Goal: Transaction & Acquisition: Purchase product/service

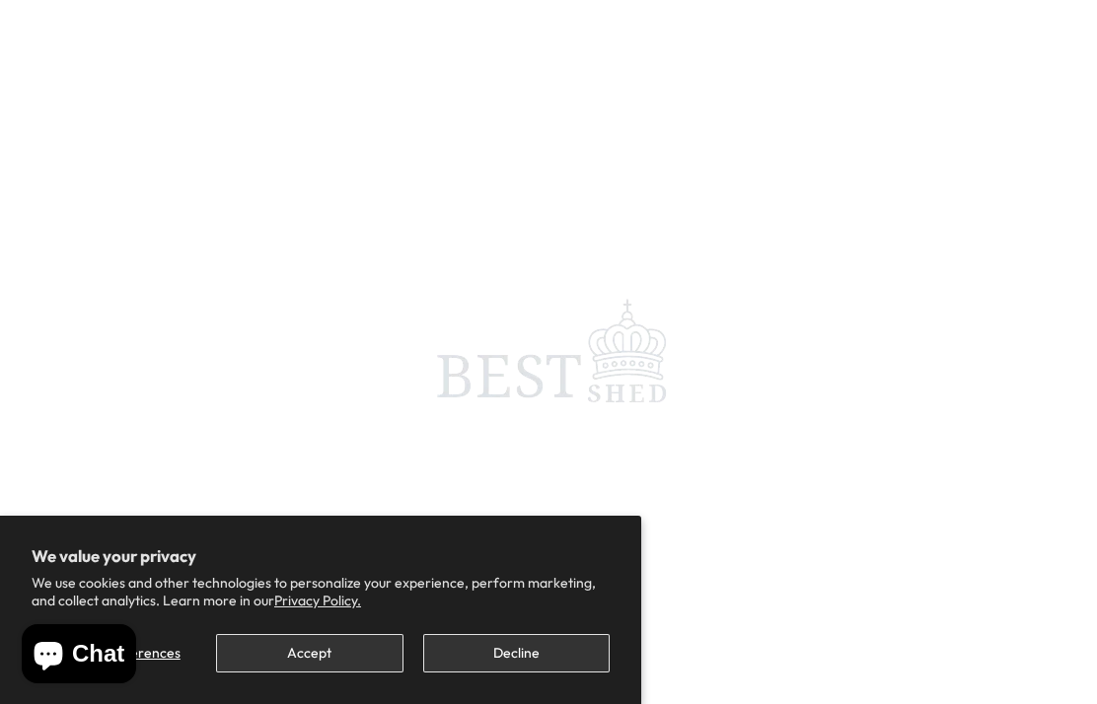
click at [333, 659] on button "Accept" at bounding box center [309, 653] width 186 height 38
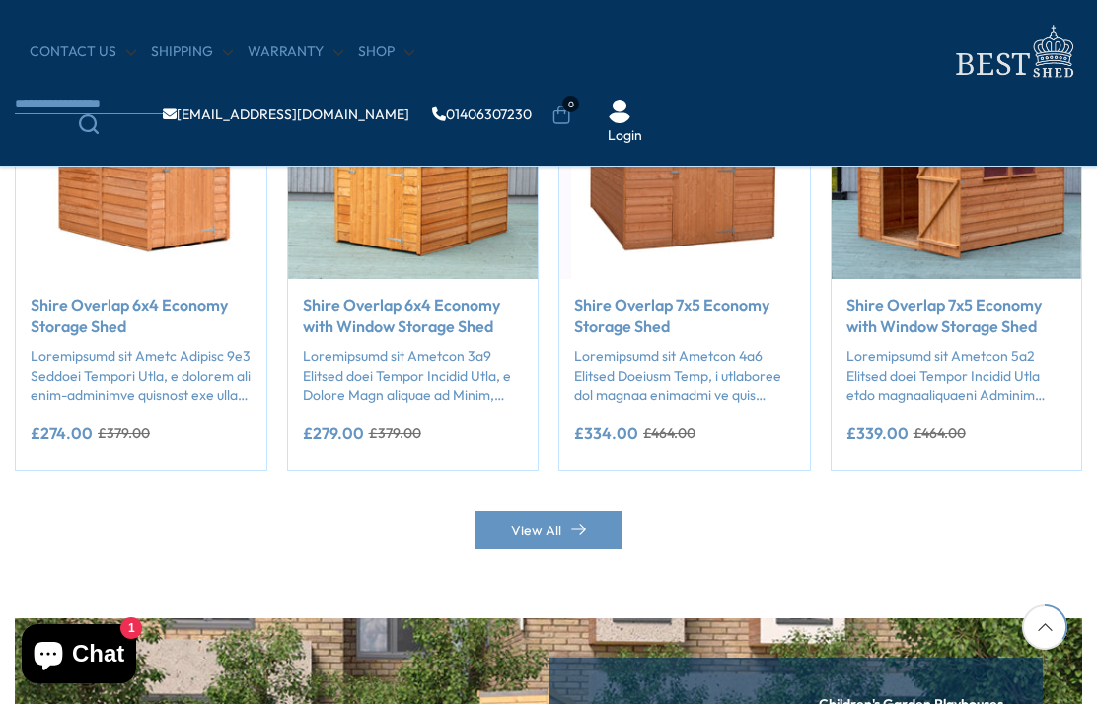
scroll to position [1738, 0]
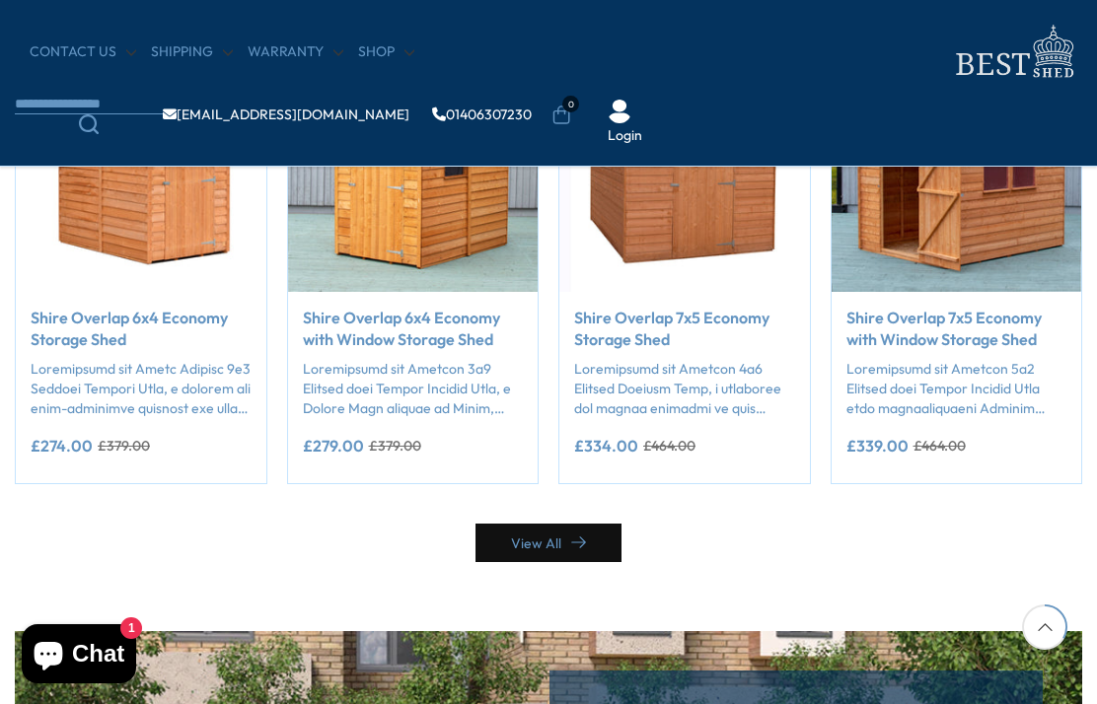
click at [552, 542] on link "View All" at bounding box center [549, 543] width 146 height 38
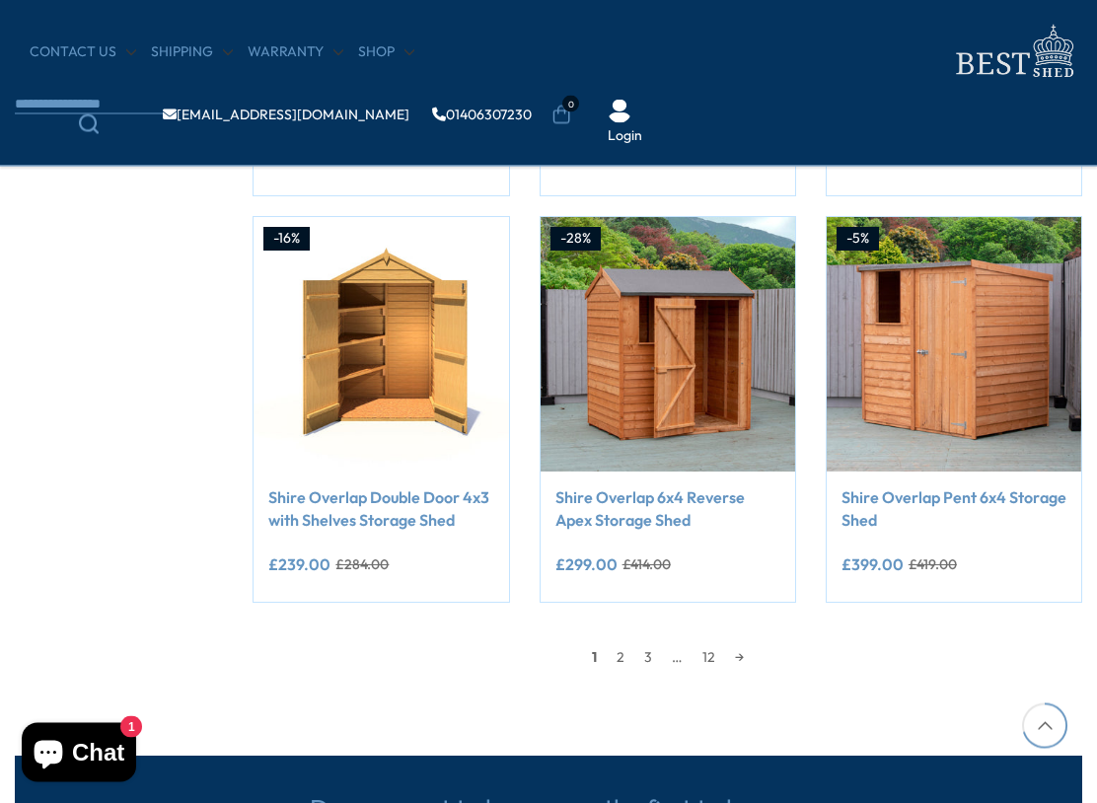
scroll to position [1489, 0]
click at [730, 648] on link "→" at bounding box center [739, 657] width 29 height 30
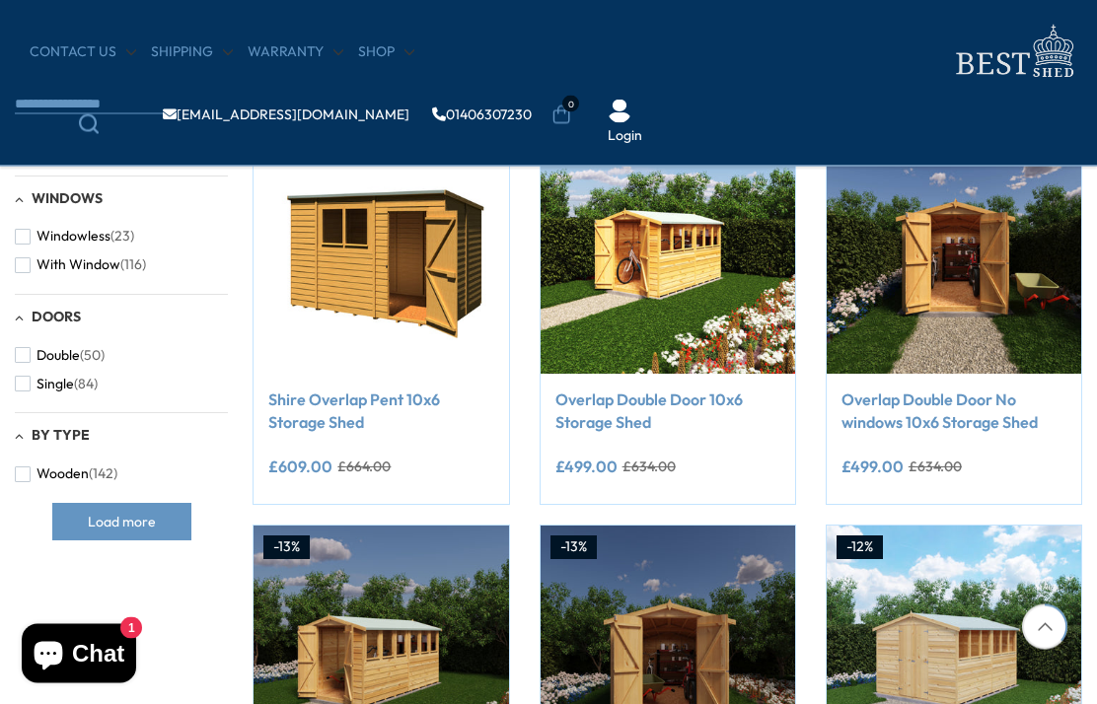
scroll to position [774, 0]
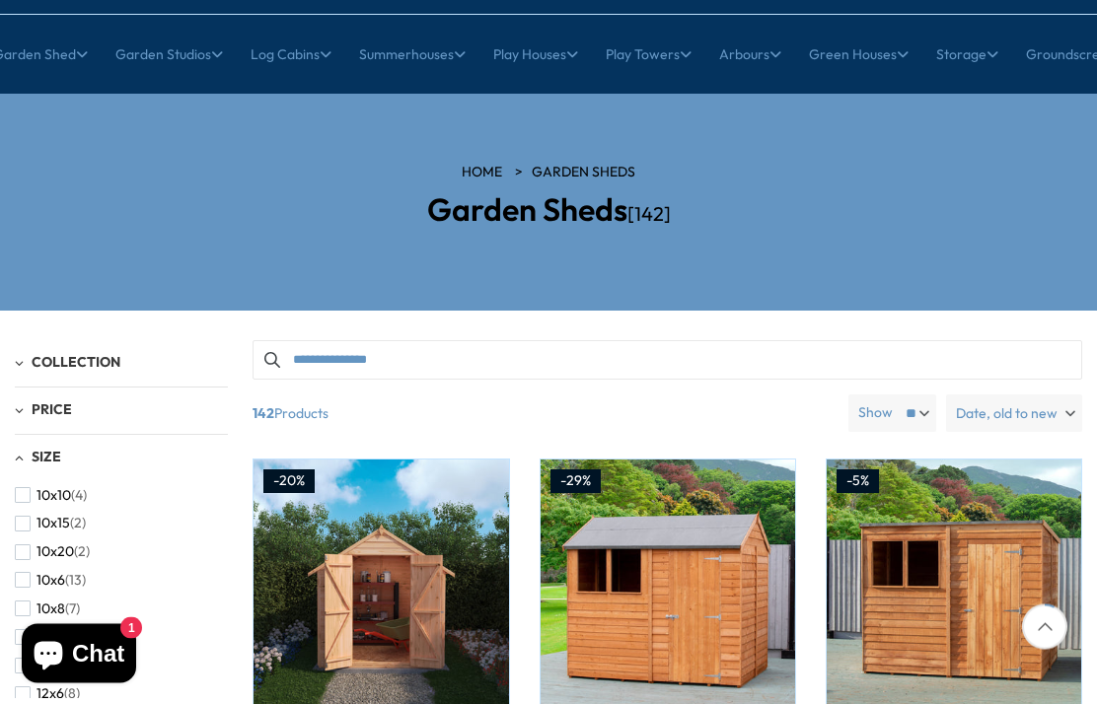
scroll to position [1643, 0]
